Goal: Navigation & Orientation: Go to known website

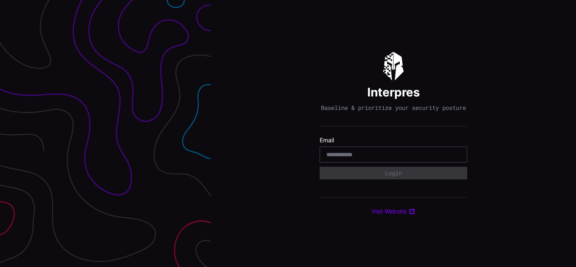
click at [288, 134] on div "Interpres Baseline & prioritize your security posture Email Login Visit Website" at bounding box center [393, 133] width 365 height 267
